Goal: Find specific page/section: Find specific page/section

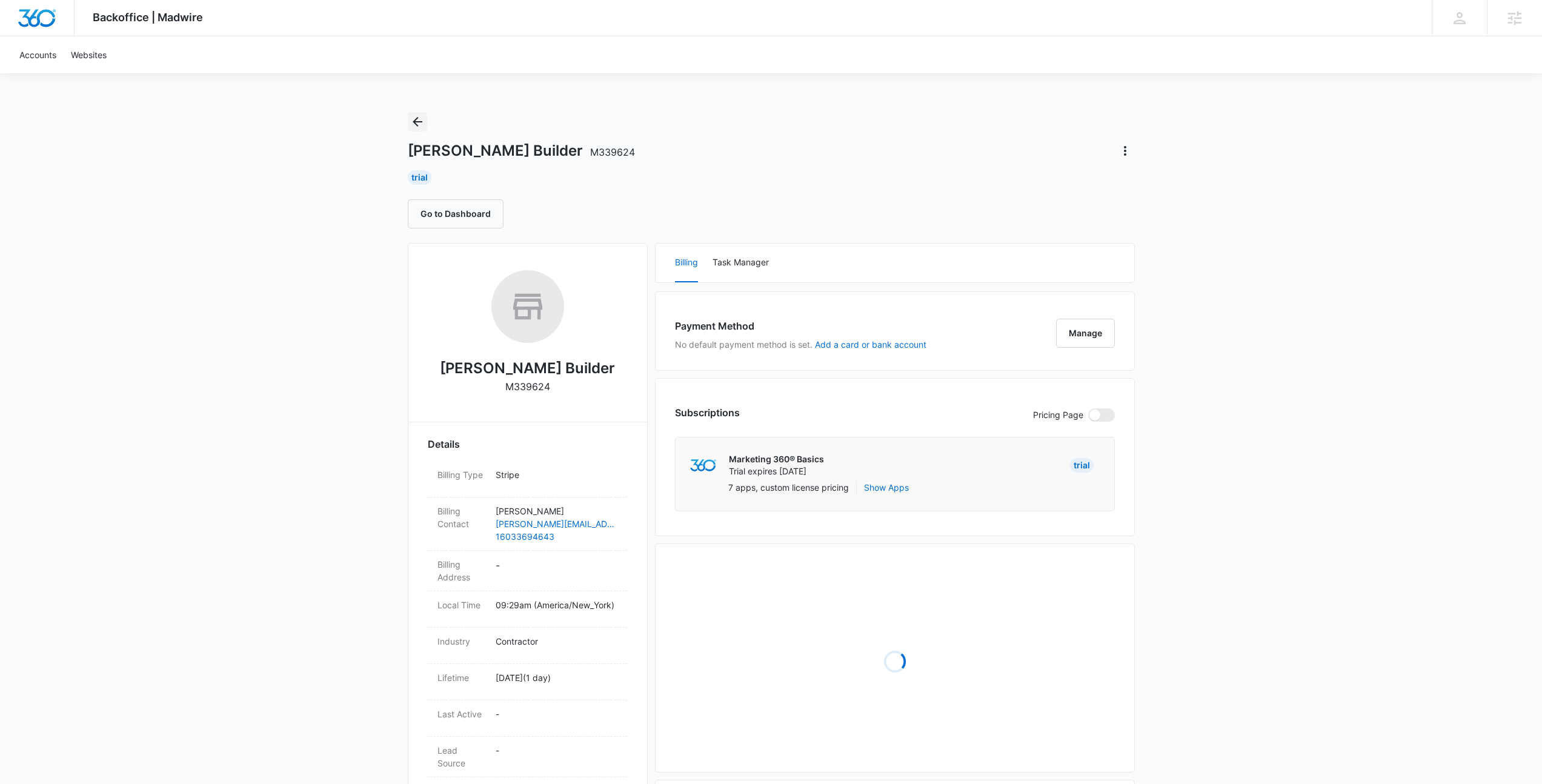
click at [414, 122] on icon "Back" at bounding box center [417, 121] width 9 height 9
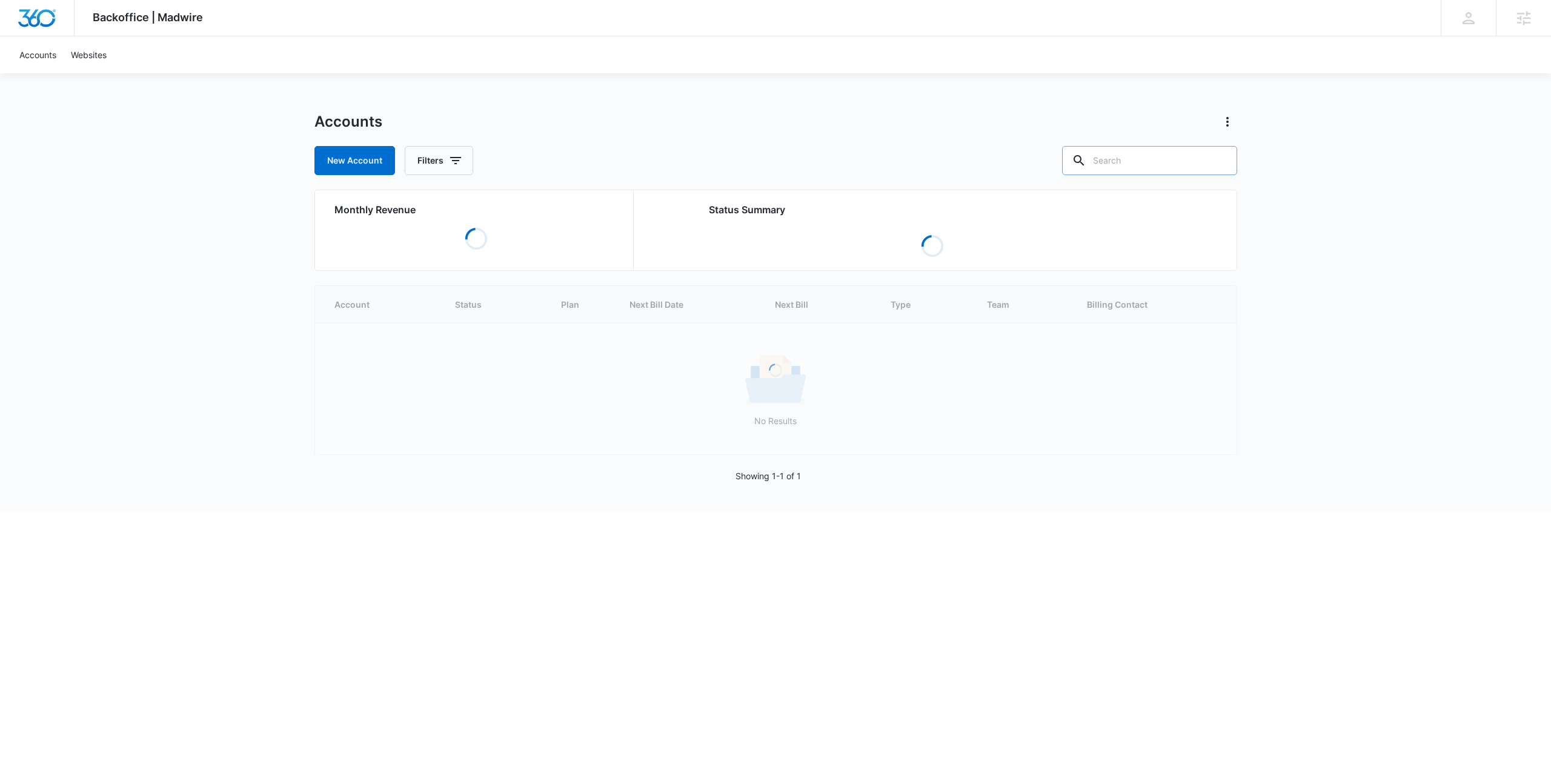
click at [1171, 162] on input "text" at bounding box center [1149, 160] width 175 height 29
paste input "swc"
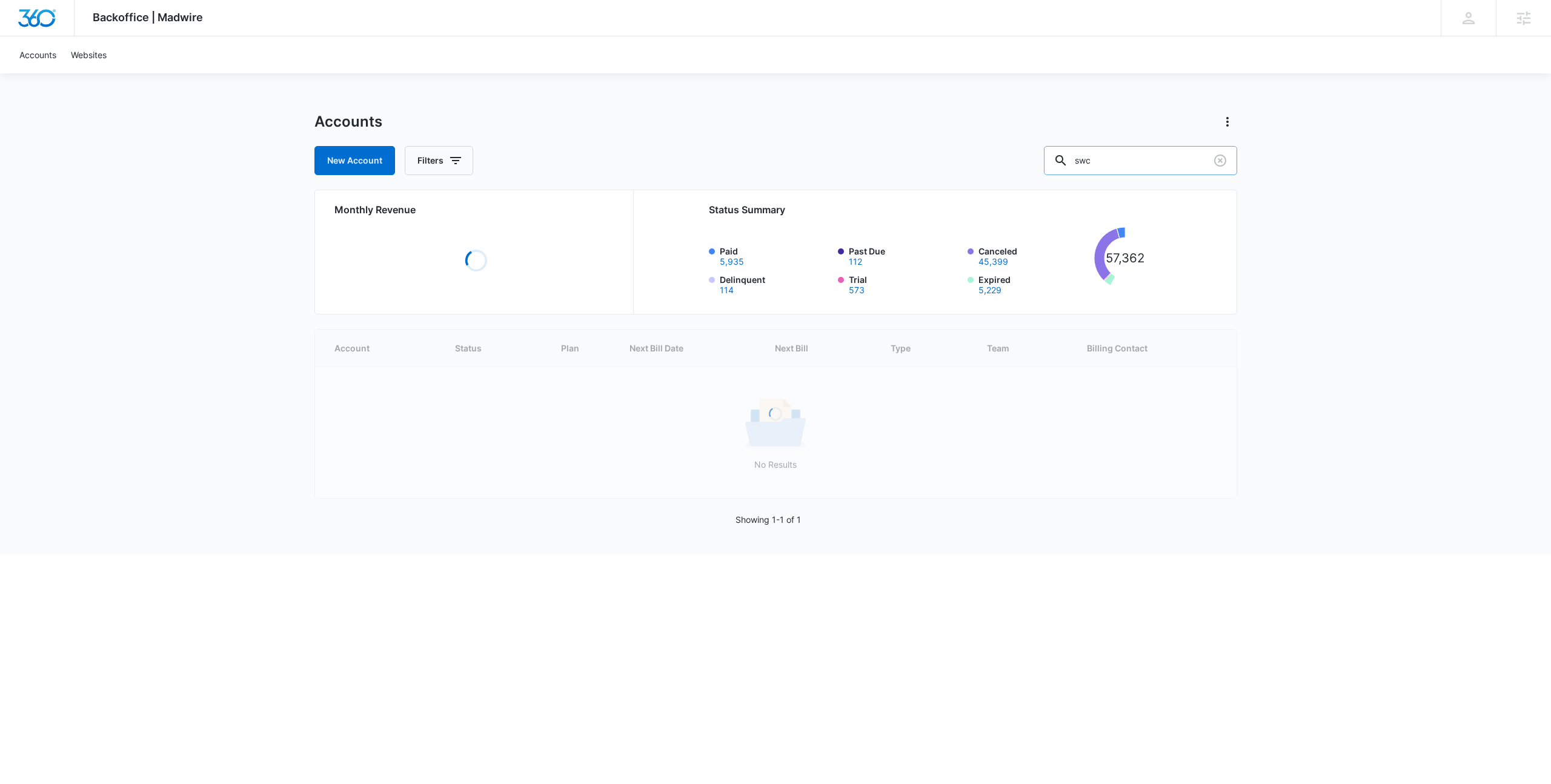
type input "swc"
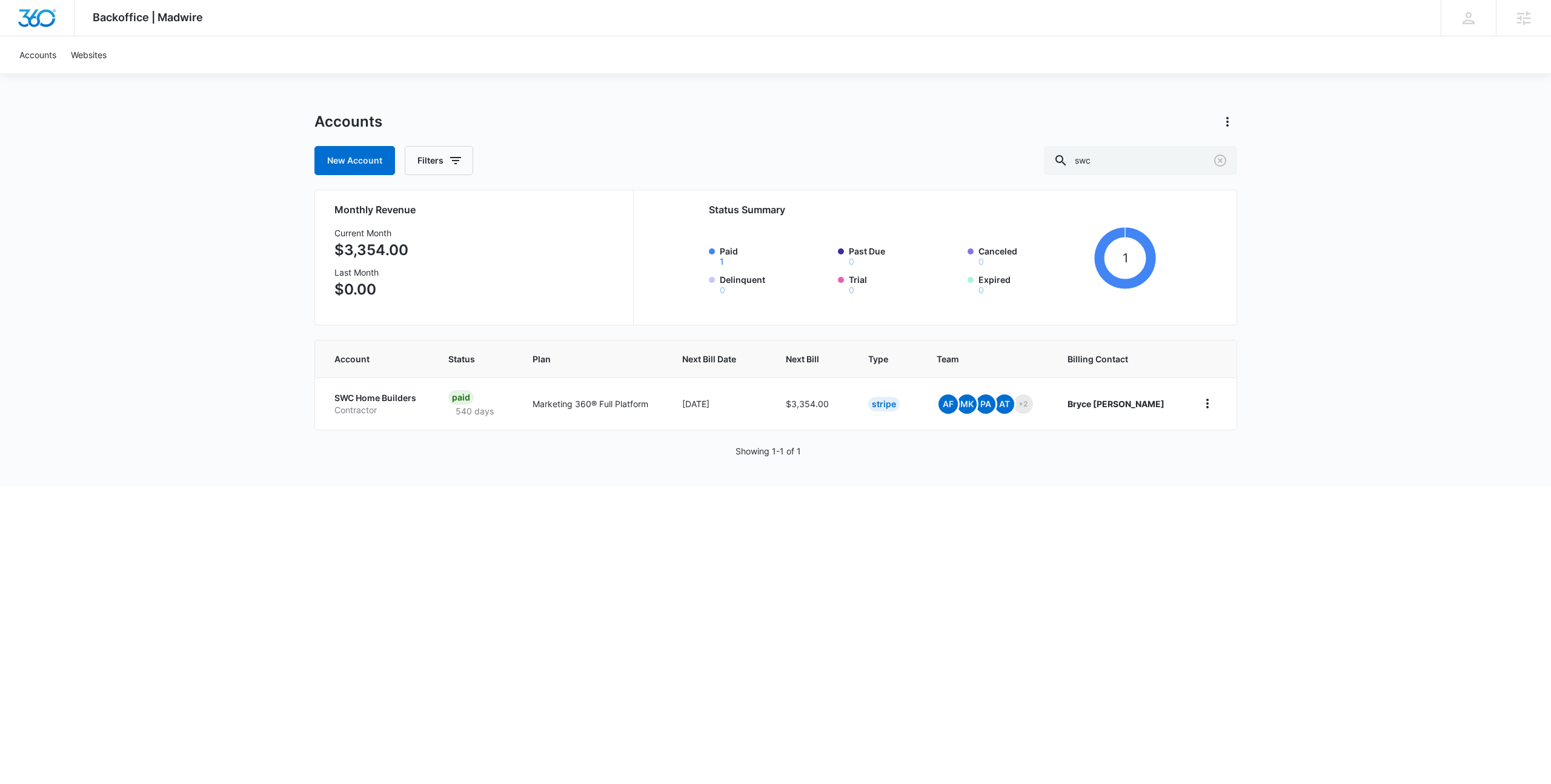
click at [376, 392] on p "SWC Home Builders" at bounding box center [377, 398] width 85 height 12
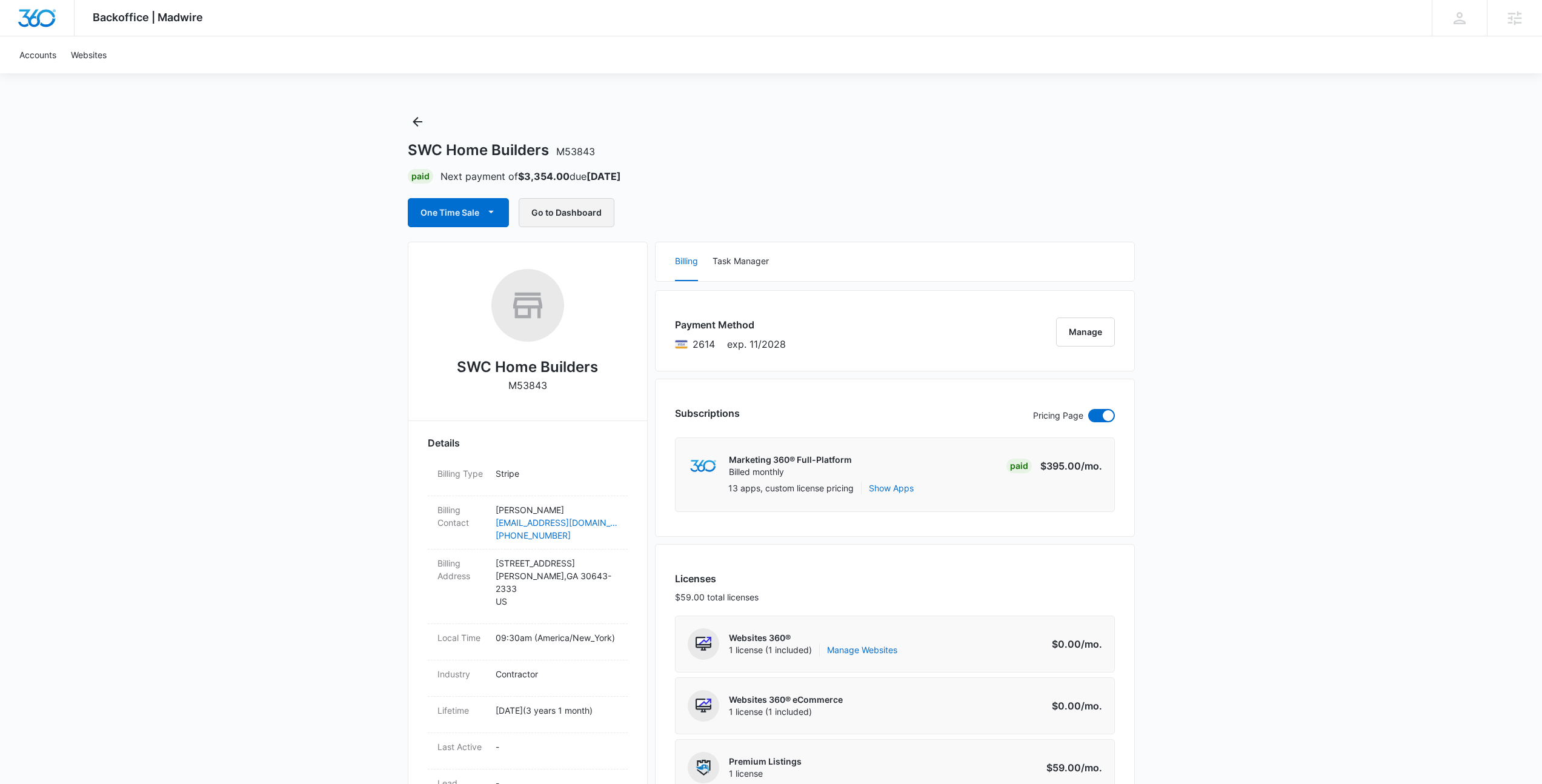
click at [554, 208] on button "Go to Dashboard" at bounding box center [566, 213] width 96 height 29
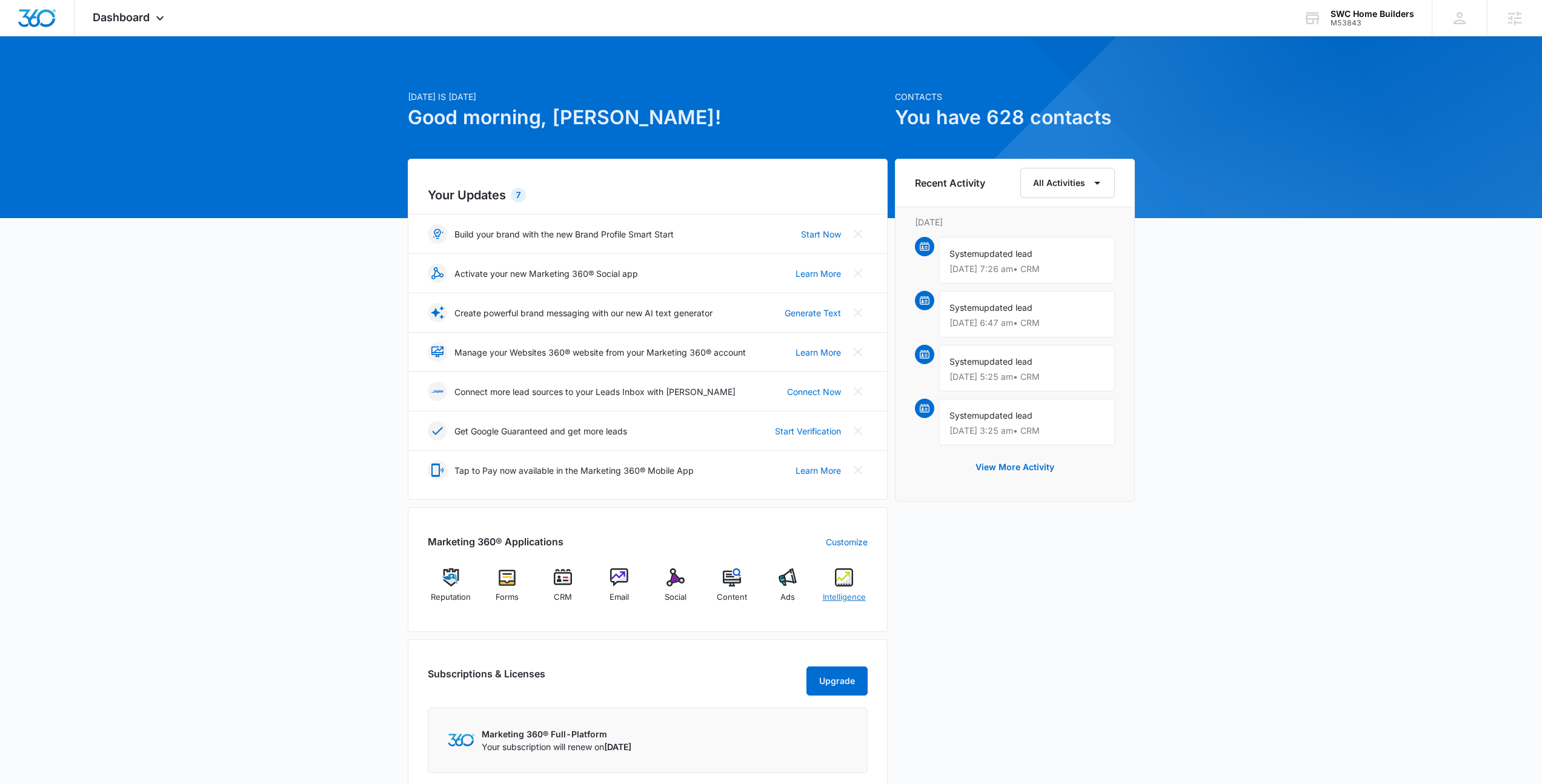
click at [851, 580] on img at bounding box center [844, 577] width 18 height 18
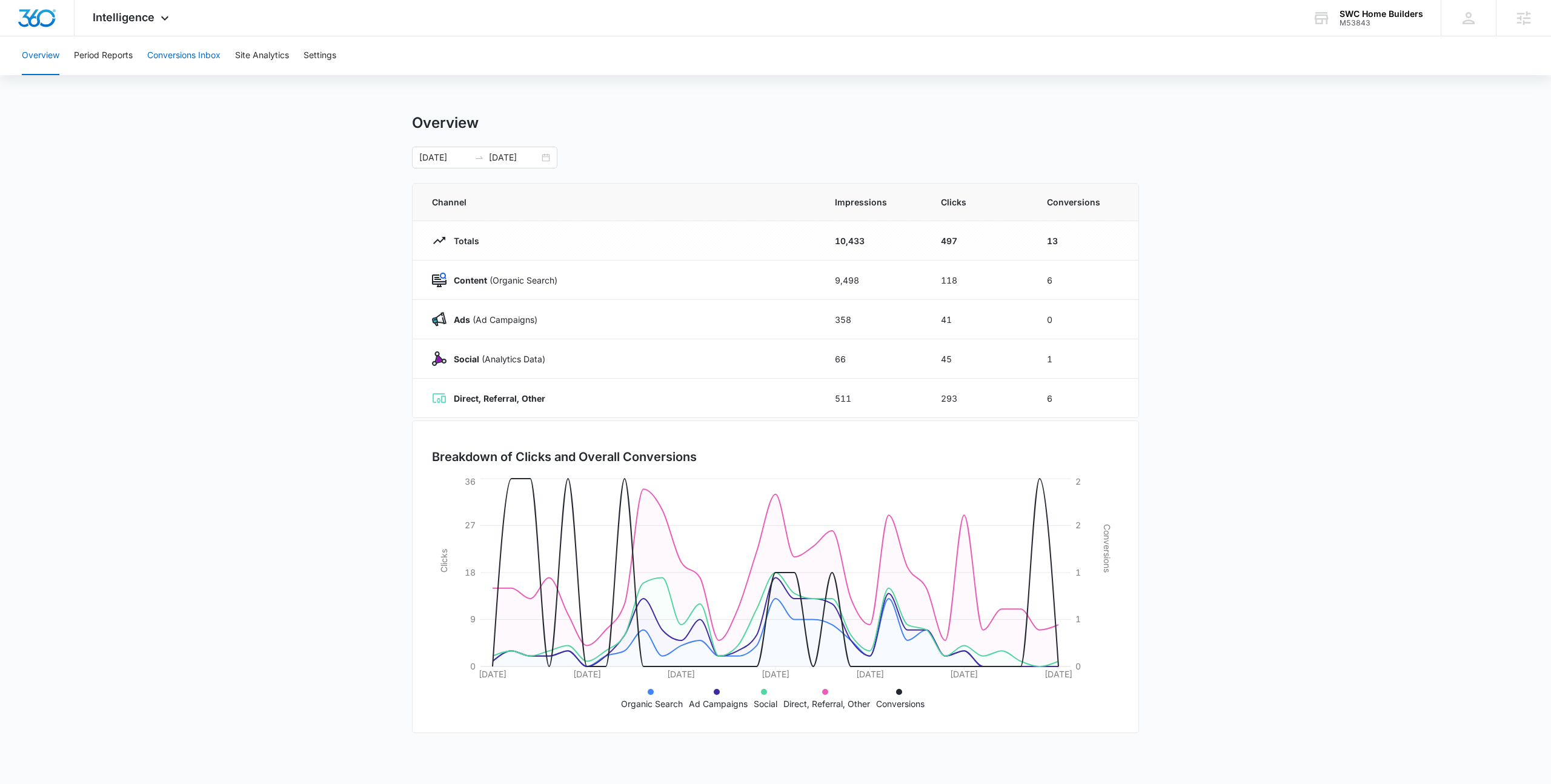
click at [218, 49] on button "Conversions Inbox" at bounding box center [184, 56] width 73 height 39
